Goal: Entertainment & Leisure: Consume media (video, audio)

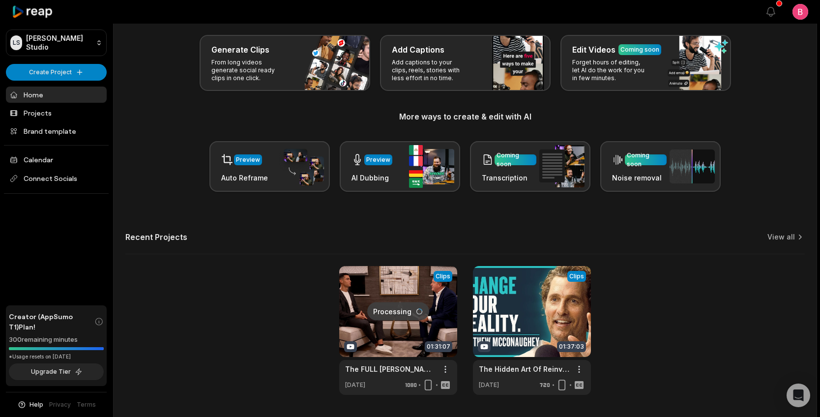
scroll to position [48, 0]
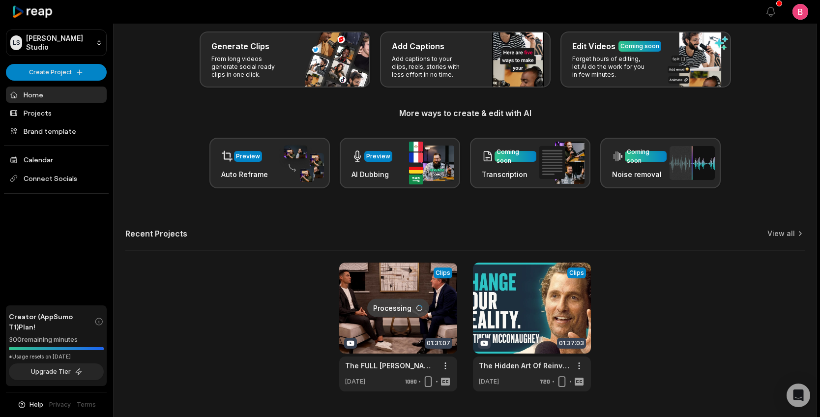
click at [415, 286] on link at bounding box center [398, 326] width 118 height 129
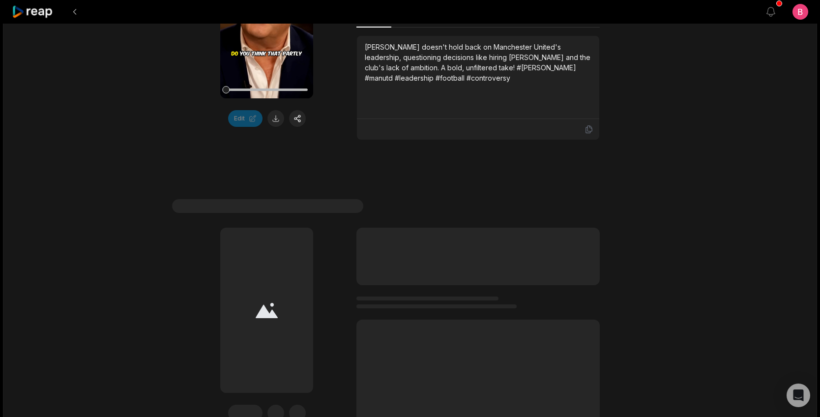
scroll to position [2998, 0]
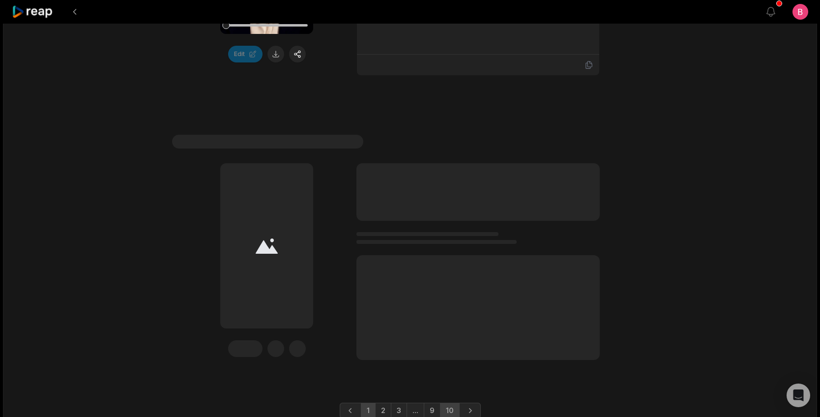
click at [452, 402] on link "10" at bounding box center [450, 410] width 20 height 16
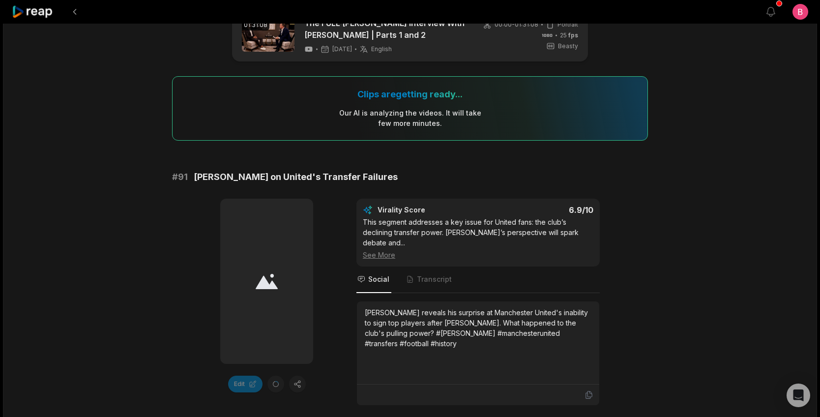
scroll to position [0, 0]
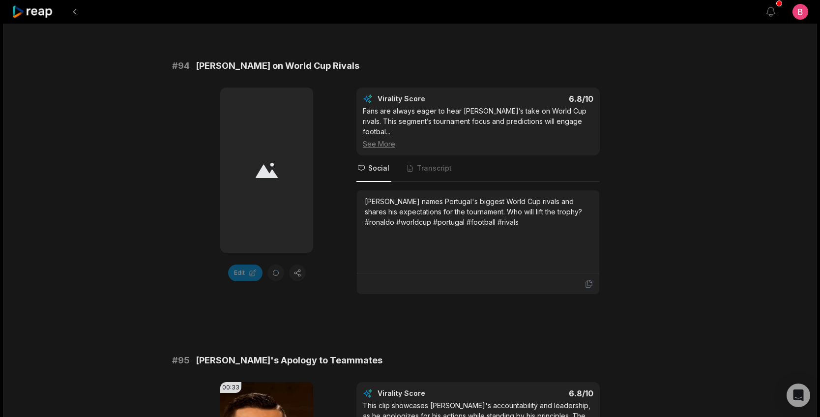
scroll to position [927, 0]
